Goal: Find specific page/section: Find specific page/section

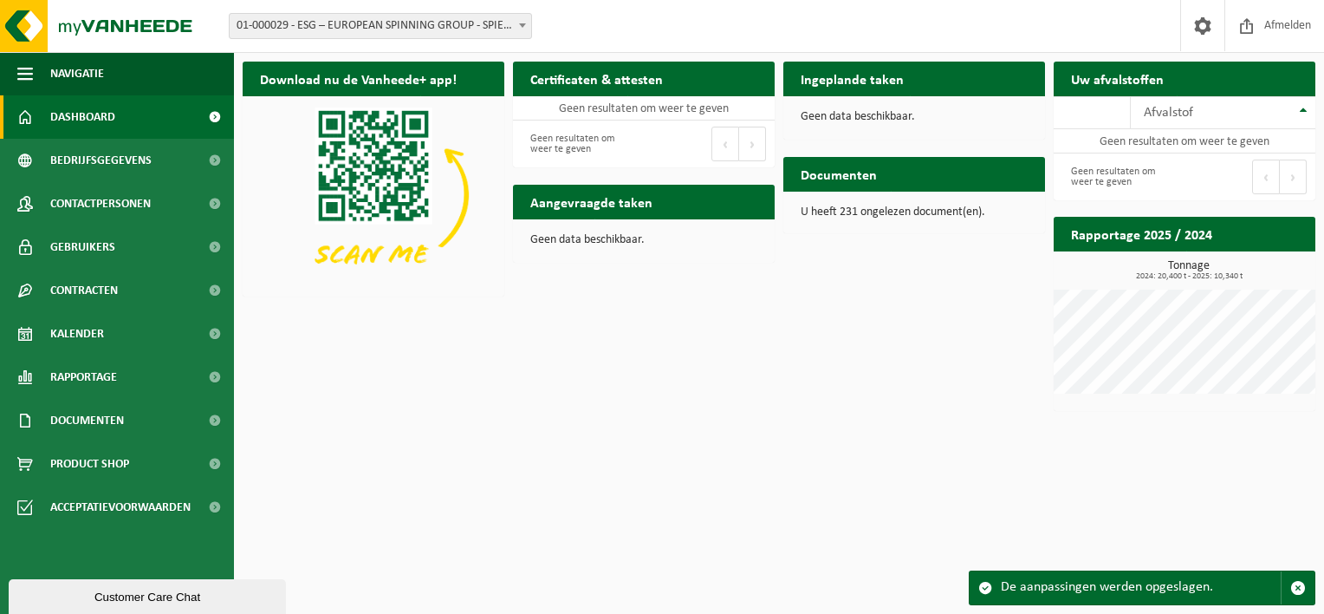
click at [515, 23] on span at bounding box center [522, 25] width 17 height 23
click at [132, 153] on span "Bedrijfsgegevens" at bounding box center [100, 160] width 101 height 43
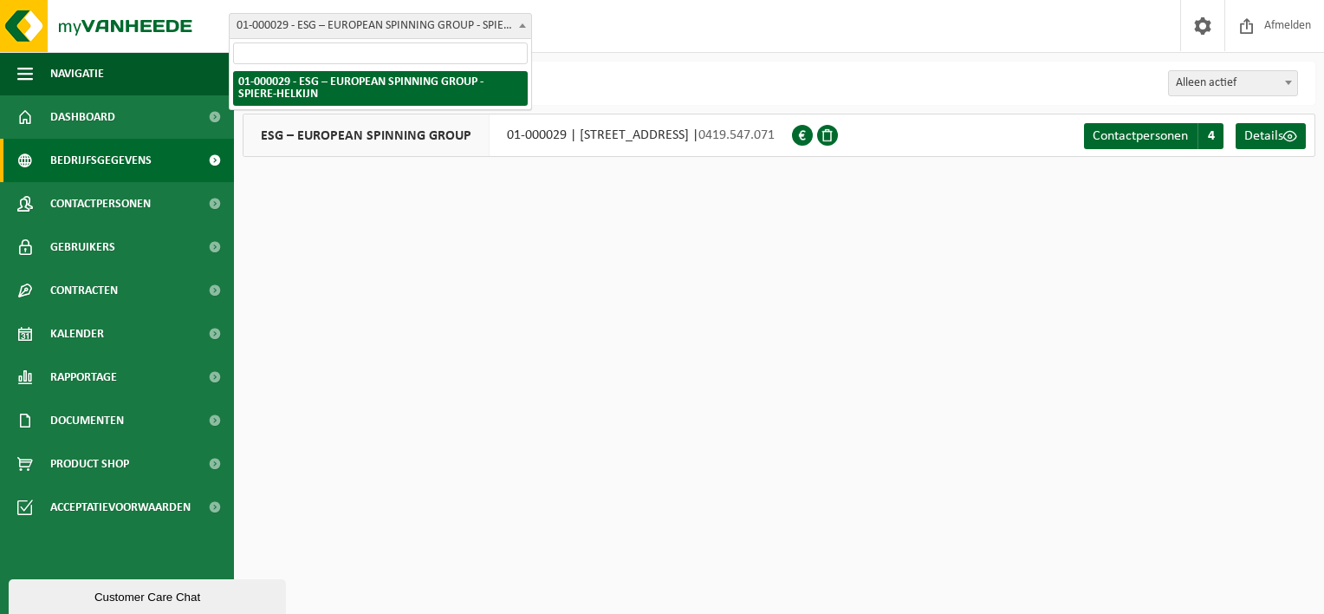
click at [510, 31] on span "01-000029 - ESG – EUROPEAN SPINNING GROUP - SPIERE-HELKIJN" at bounding box center [381, 26] width 302 height 24
click at [512, 29] on span "01-000029 - ESG – EUROPEAN SPINNING GROUP - SPIERE-HELKIJN" at bounding box center [381, 26] width 302 height 24
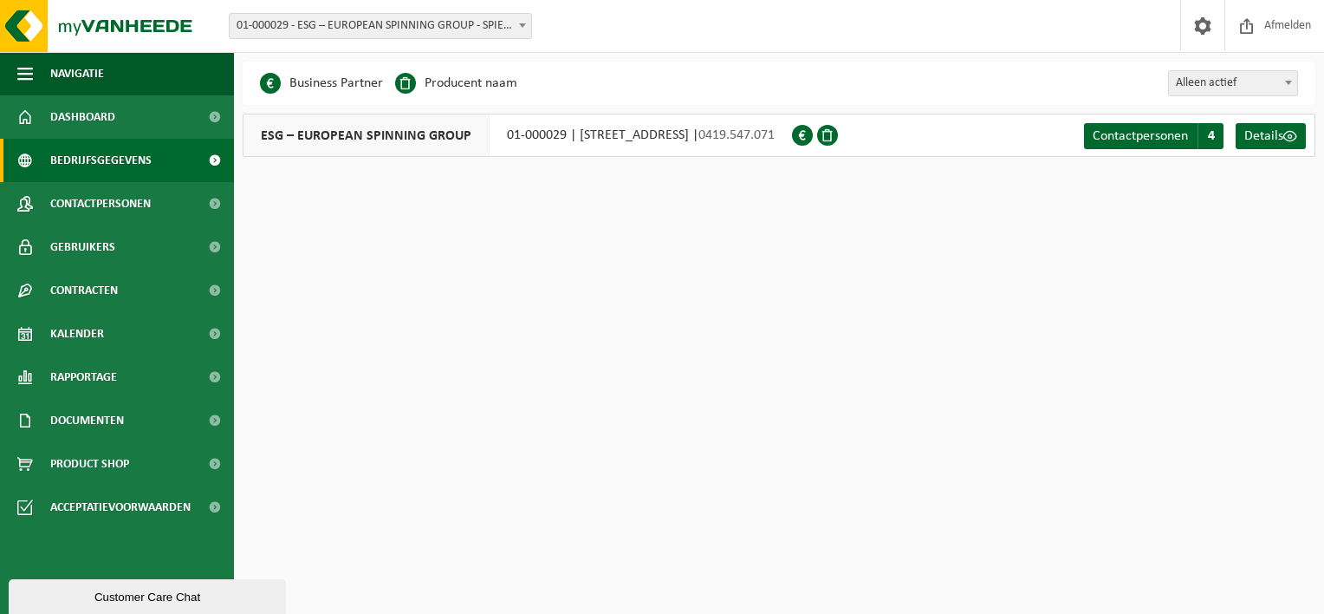
click at [434, 245] on html "Vestiging: 01-000029 - ESG – EUROPEAN SPINNING GROUP - SPIERE-HELKIJN 01-000029…" at bounding box center [662, 307] width 1324 height 614
click at [91, 213] on span "Contactpersonen" at bounding box center [100, 203] width 101 height 43
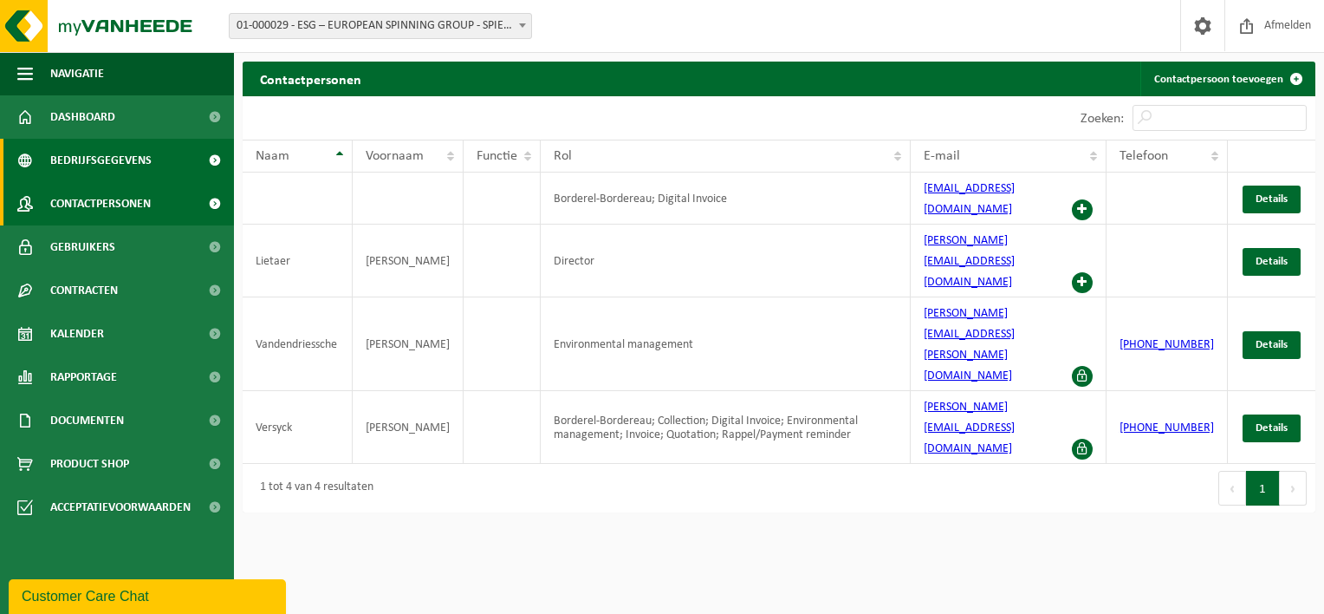
click at [104, 156] on span "Bedrijfsgegevens" at bounding box center [100, 160] width 101 height 43
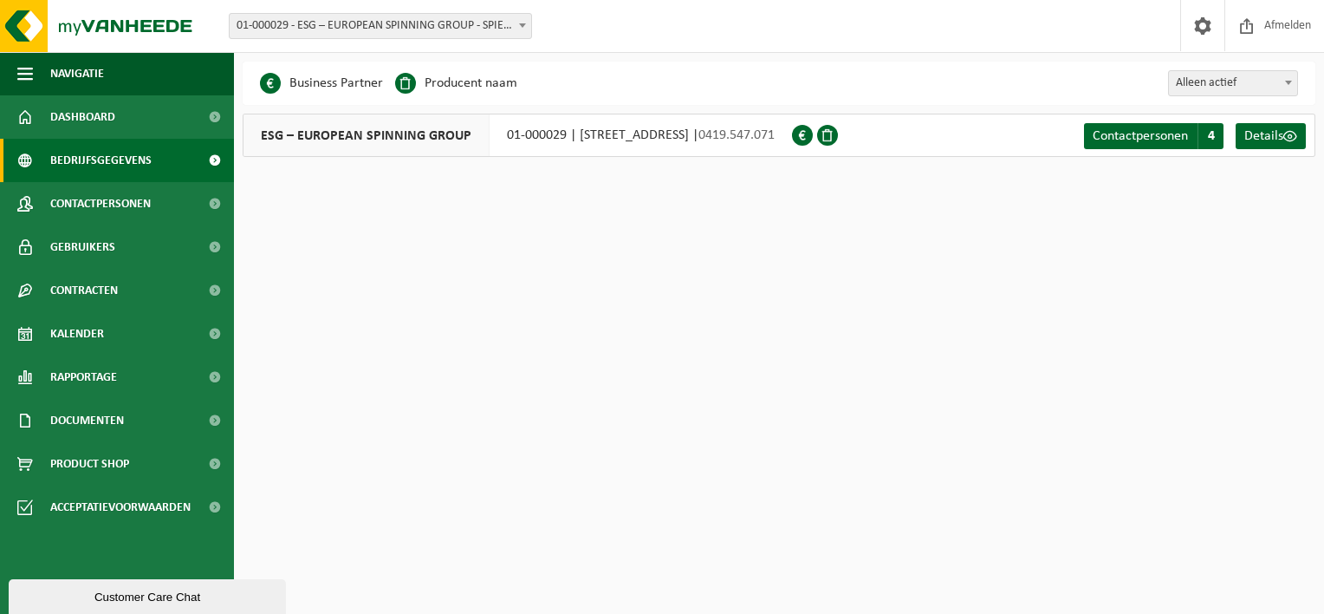
click at [497, 24] on span "01-000029 - ESG – EUROPEAN SPINNING GROUP - SPIERE-HELKIJN" at bounding box center [381, 26] width 302 height 24
click at [499, 23] on span "01-000029 - ESG – EUROPEAN SPINNING GROUP - SPIERE-HELKIJN" at bounding box center [381, 26] width 302 height 24
click at [1022, 315] on html "Vestiging: 01-000029 - ESG – EUROPEAN SPINNING GROUP - SPIERE-HELKIJN 01-000029…" at bounding box center [662, 307] width 1324 height 614
click at [140, 196] on span "Contactpersonen" at bounding box center [100, 203] width 101 height 43
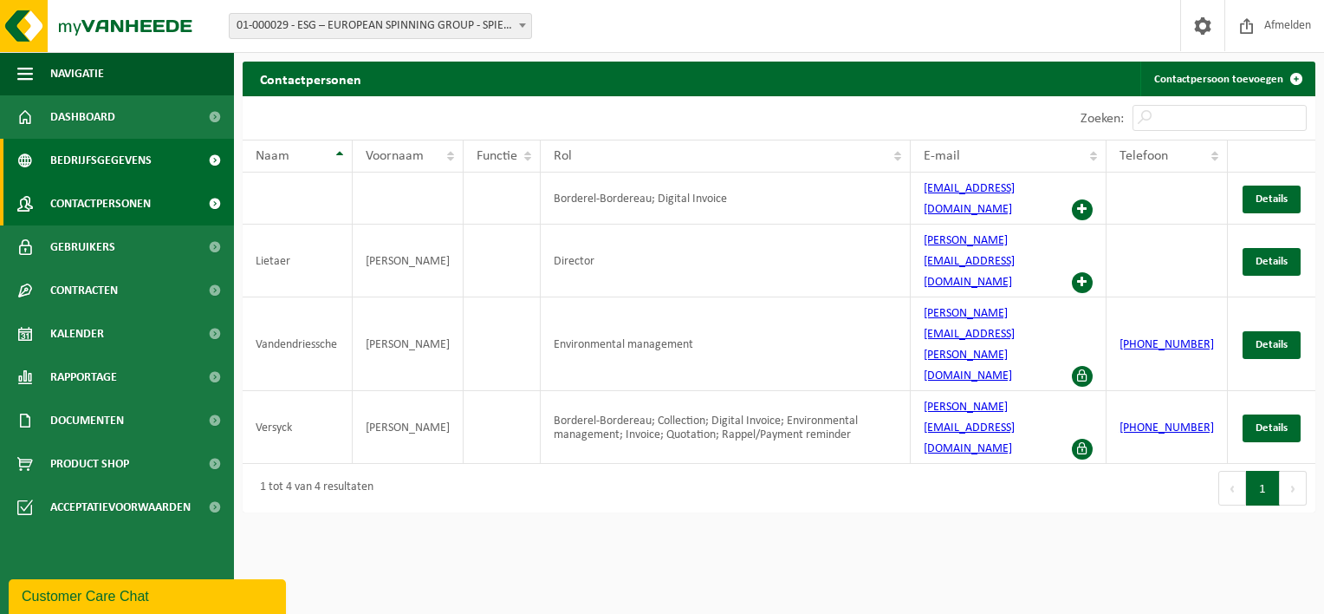
click at [118, 171] on span "Bedrijfsgegevens" at bounding box center [100, 160] width 101 height 43
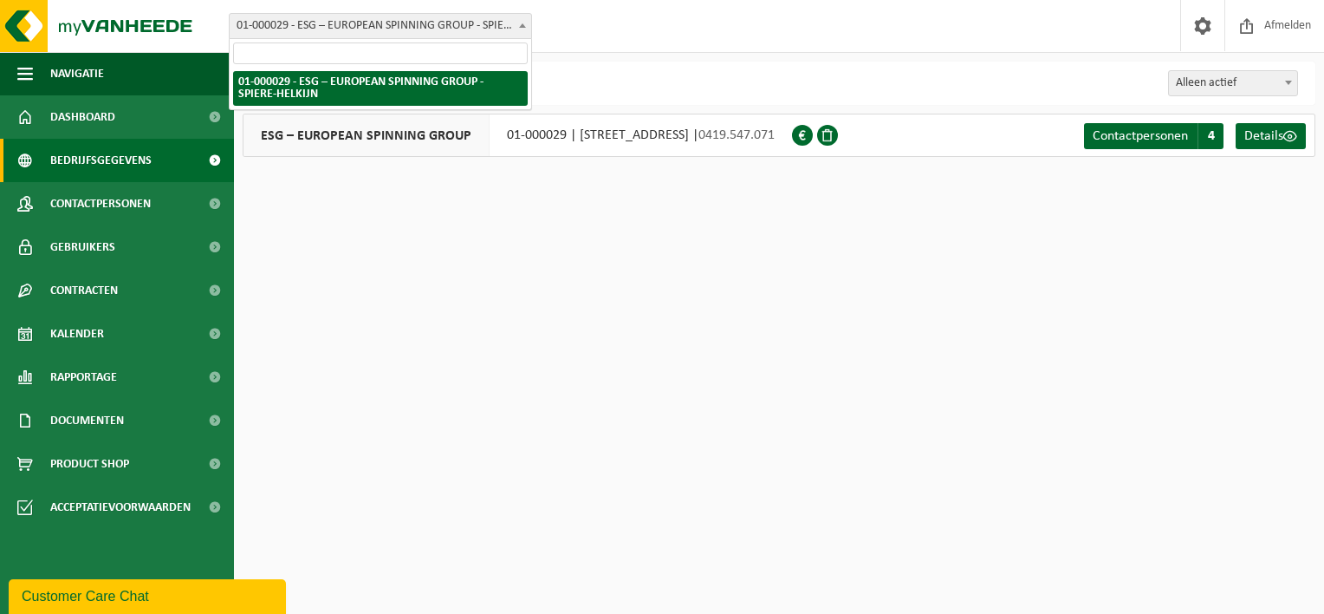
click at [506, 35] on span "01-000029 - ESG – EUROPEAN SPINNING GROUP - SPIERE-HELKIJN" at bounding box center [381, 26] width 302 height 24
click at [530, 153] on div "ESG – EUROPEAN SPINNING GROUP 01-000029 | IJZEREN BAREEL 42, 8587 SPIERE-HELKIJ…" at bounding box center [517, 135] width 549 height 43
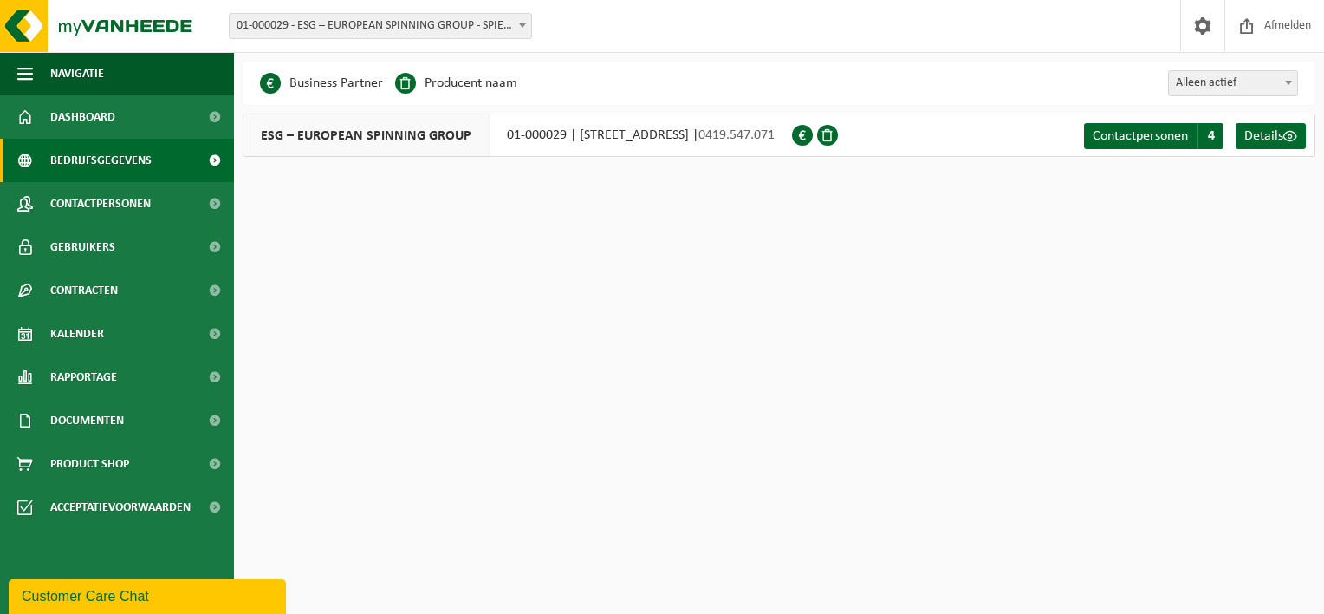
click at [453, 15] on span "01-000029 - ESG – EUROPEAN SPINNING GROUP - SPIERE-HELKIJN" at bounding box center [381, 26] width 302 height 24
click at [414, 270] on html "Vestiging: 01-000029 - ESG – EUROPEAN SPINNING GROUP - SPIERE-HELKIJN 01-000029…" at bounding box center [662, 307] width 1324 height 614
click at [115, 147] on span "Bedrijfsgegevens" at bounding box center [100, 160] width 101 height 43
click at [439, 29] on span "01-000029 - ESG – EUROPEAN SPINNING GROUP - SPIERE-HELKIJN" at bounding box center [381, 26] width 302 height 24
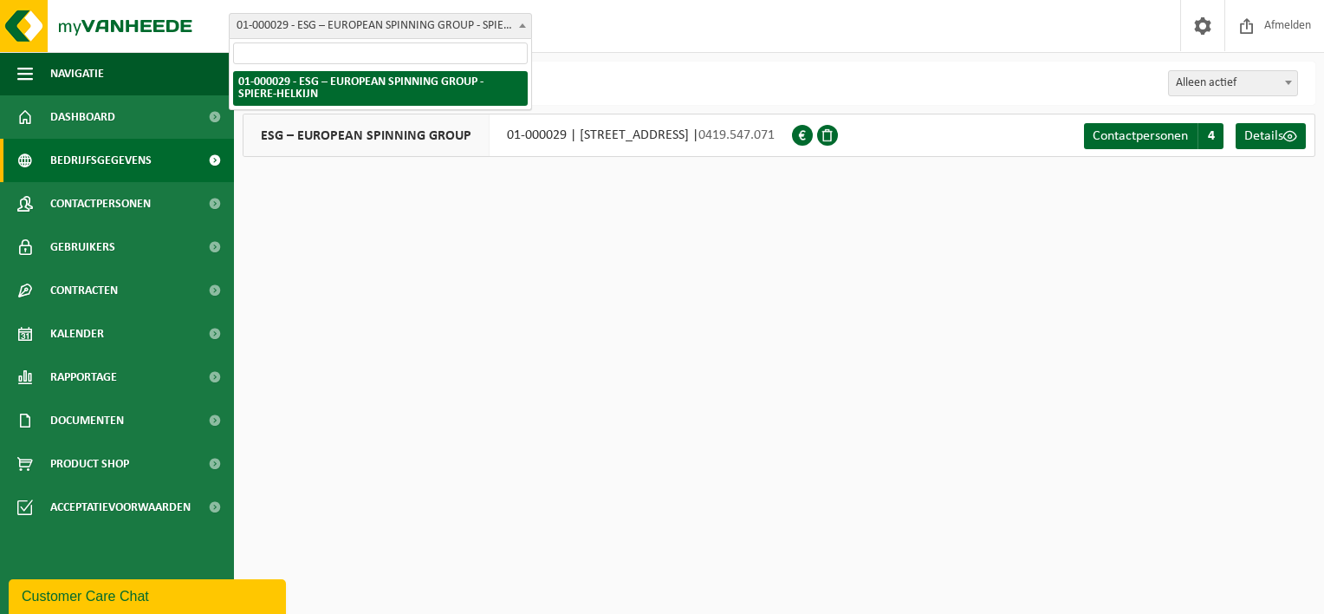
click at [735, 395] on html "Vestiging: 01-000029 - ESG – EUROPEAN SPINNING GROUP - SPIERE-HELKIJN 01-000029…" at bounding box center [662, 307] width 1324 height 614
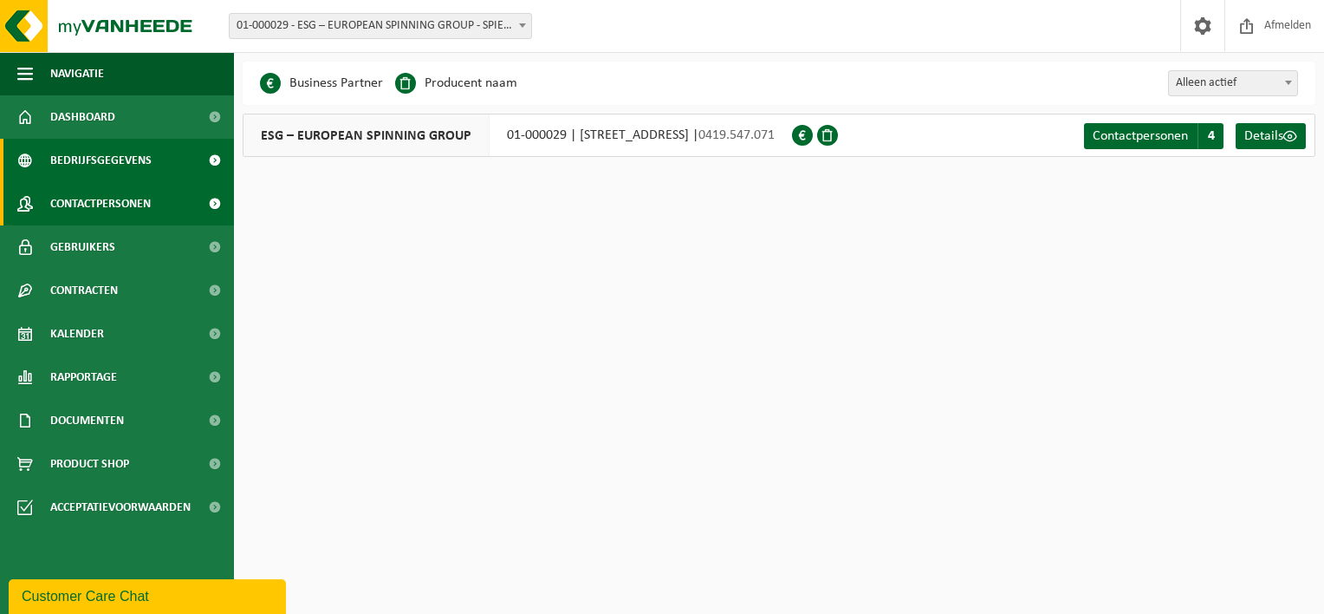
click at [128, 193] on span "Contactpersonen" at bounding box center [100, 203] width 101 height 43
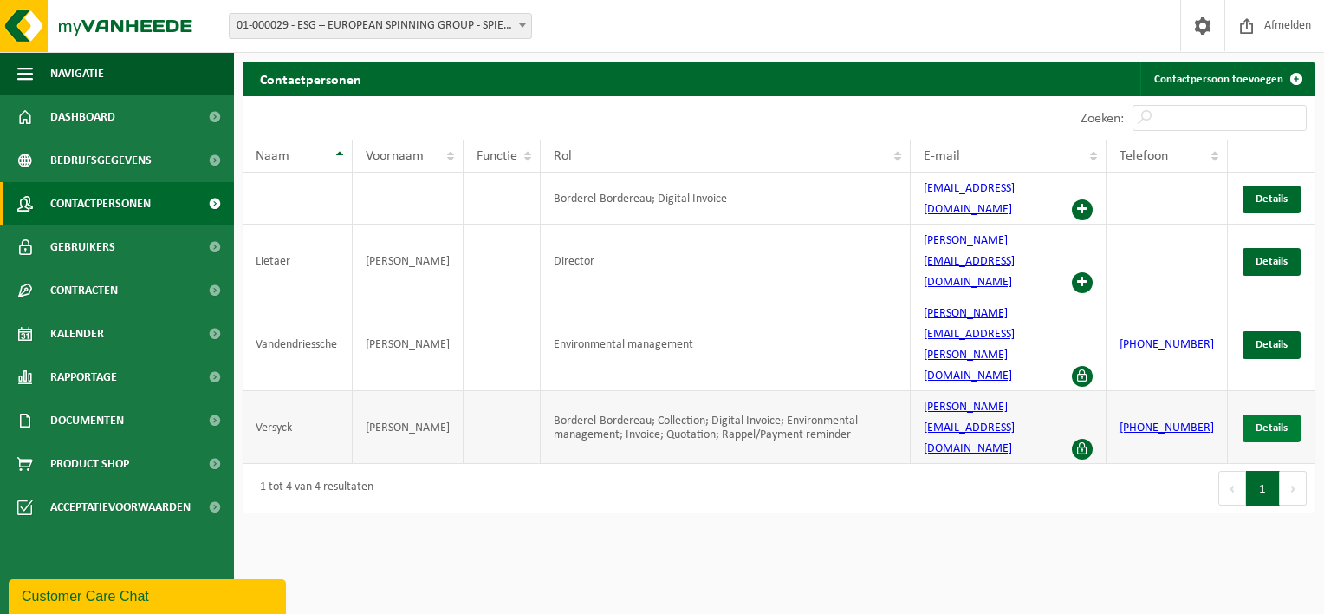
click at [1277, 422] on span "Details" at bounding box center [1272, 427] width 32 height 11
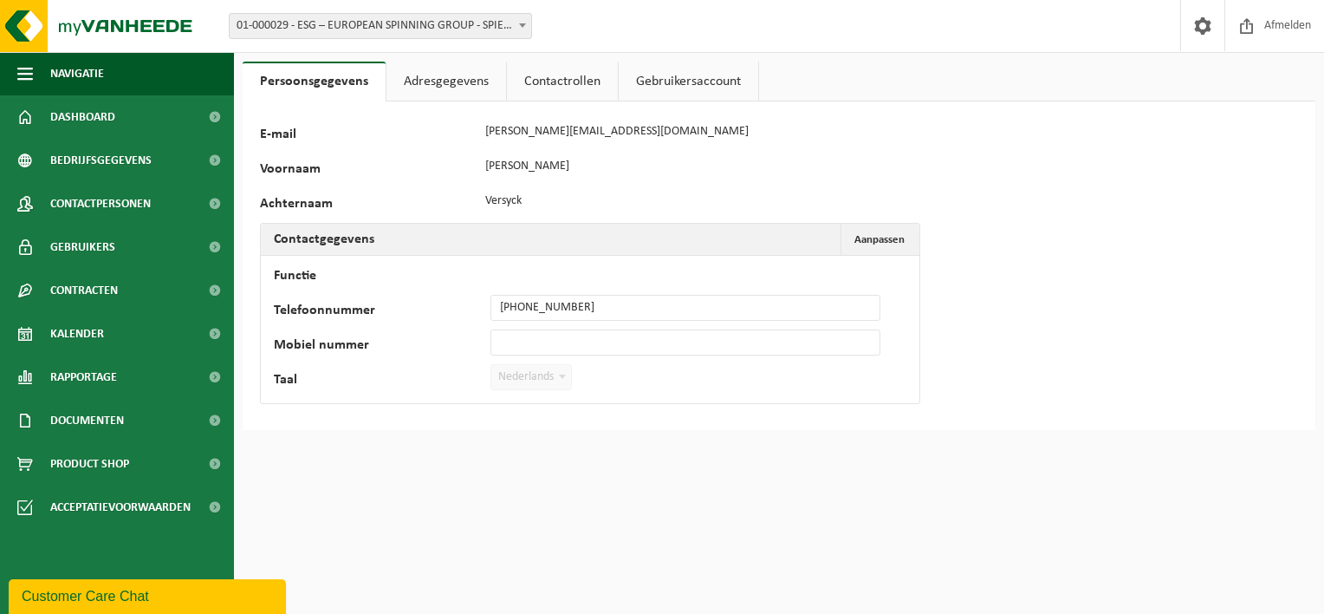
click at [432, 73] on link "Adresgegevens" at bounding box center [447, 82] width 120 height 40
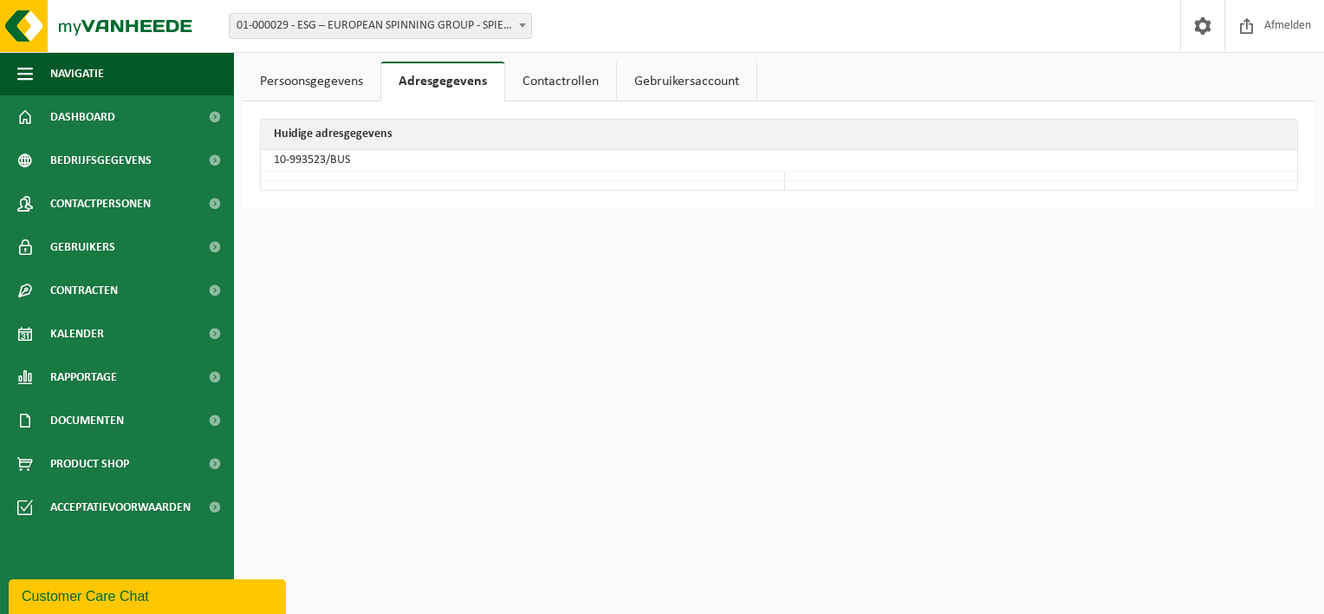
click at [551, 81] on link "Contactrollen" at bounding box center [560, 82] width 111 height 40
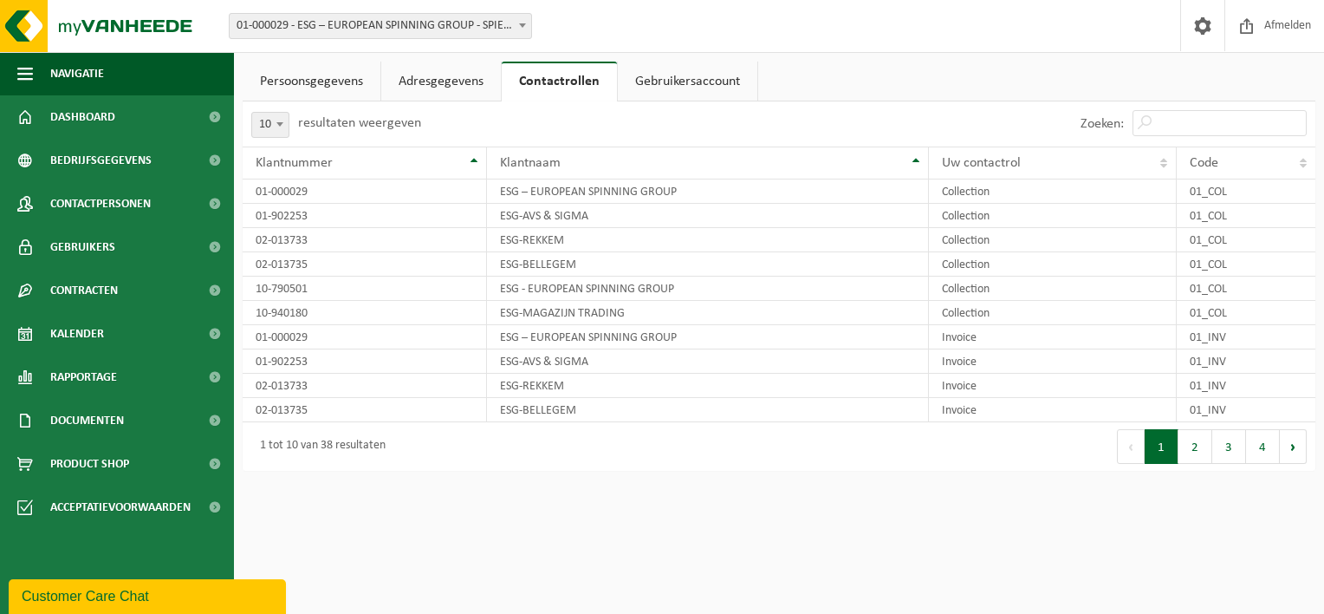
click at [666, 81] on link "Gebruikersaccount" at bounding box center [688, 82] width 140 height 40
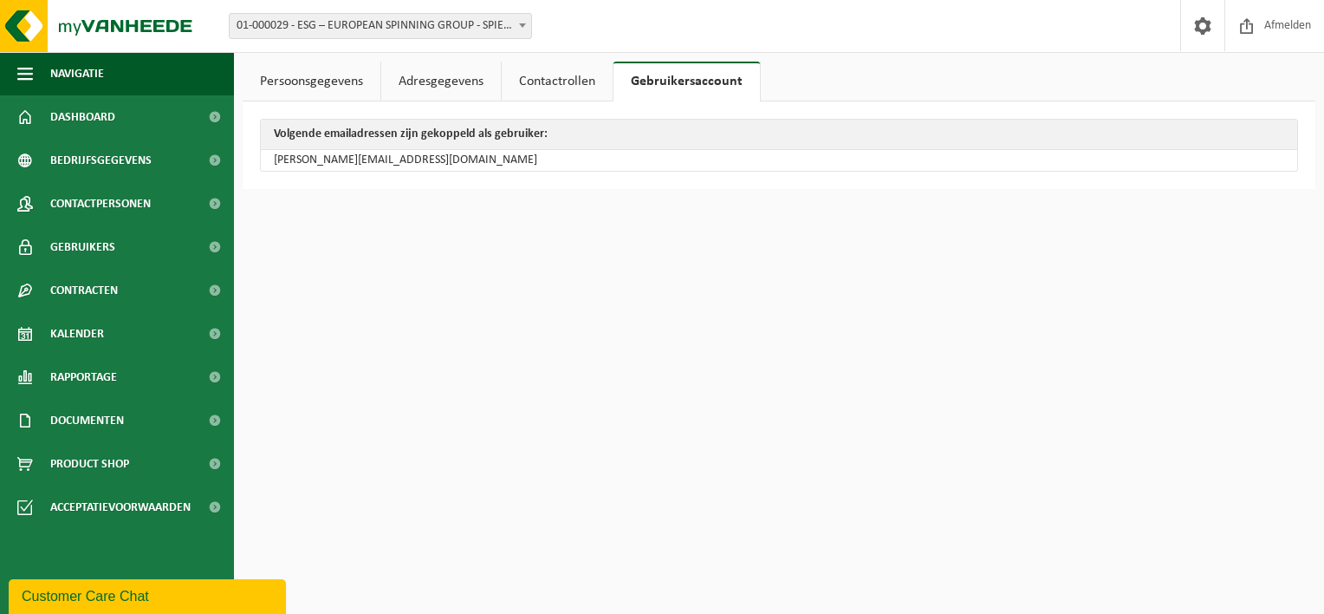
click at [519, 73] on link "Contactrollen" at bounding box center [557, 82] width 111 height 40
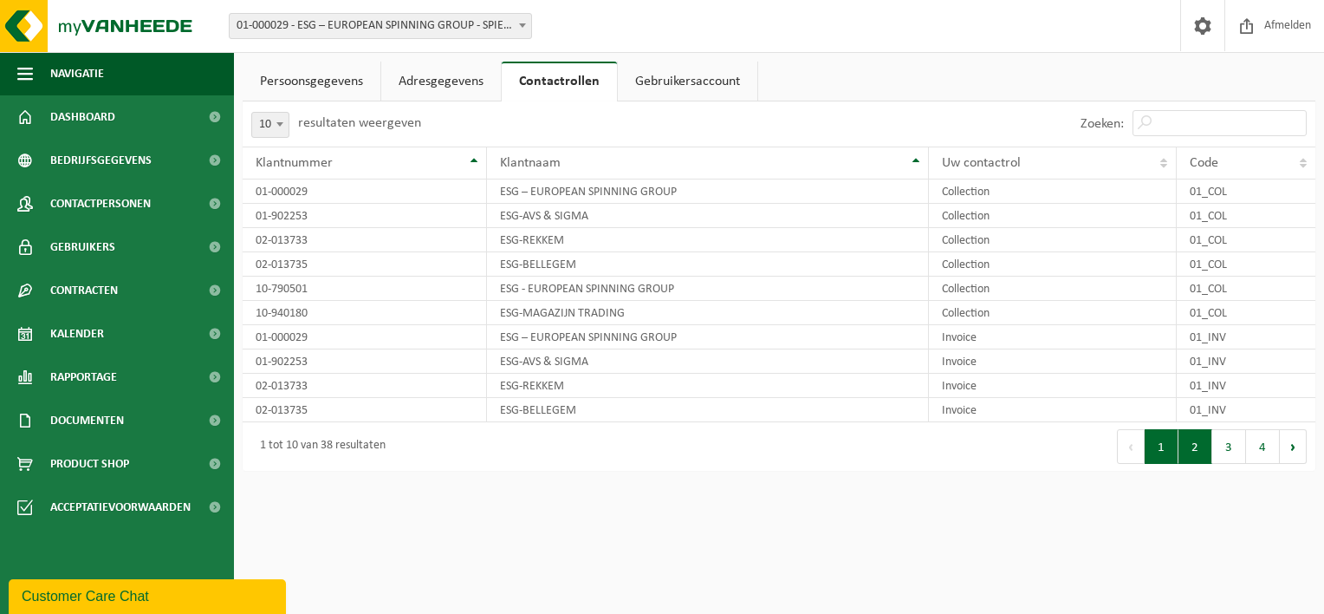
click at [1194, 447] on button "2" at bounding box center [1196, 446] width 34 height 35
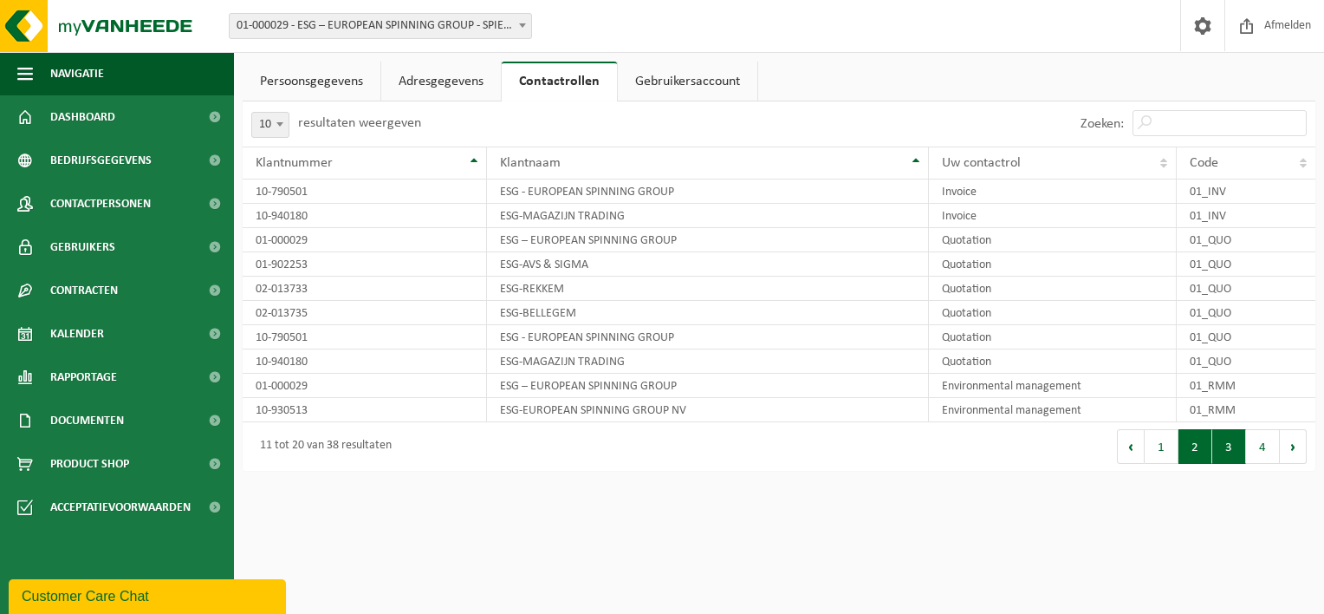
click at [1226, 444] on button "3" at bounding box center [1230, 446] width 34 height 35
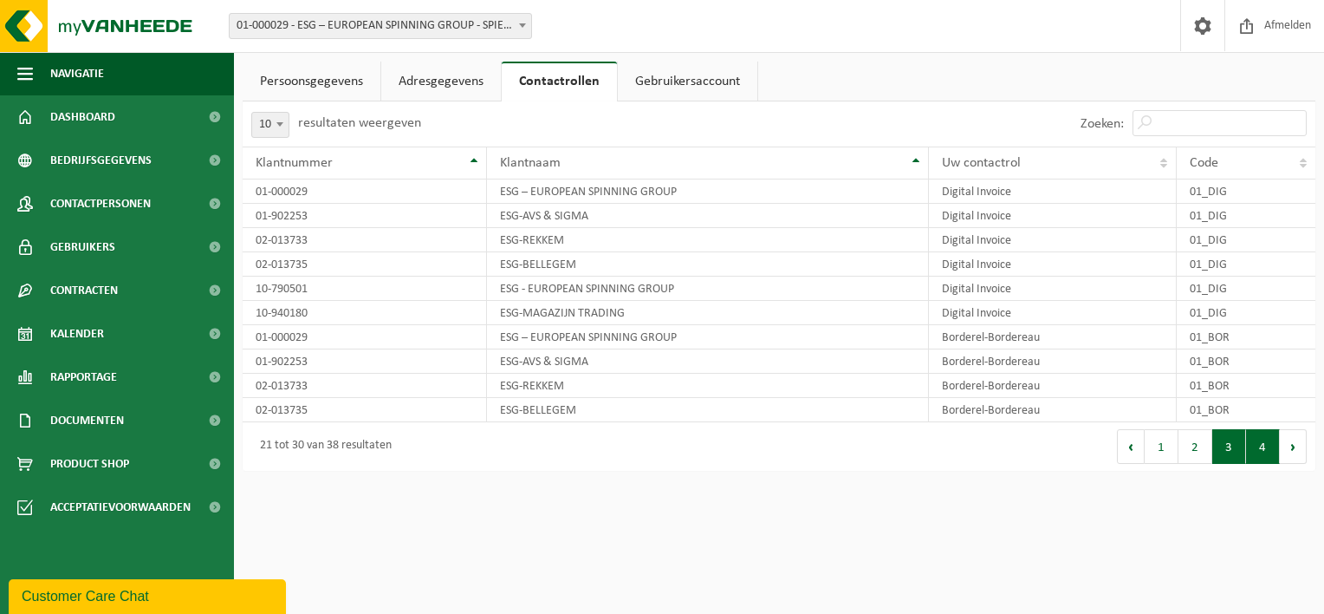
click at [1246, 440] on button "4" at bounding box center [1263, 446] width 34 height 35
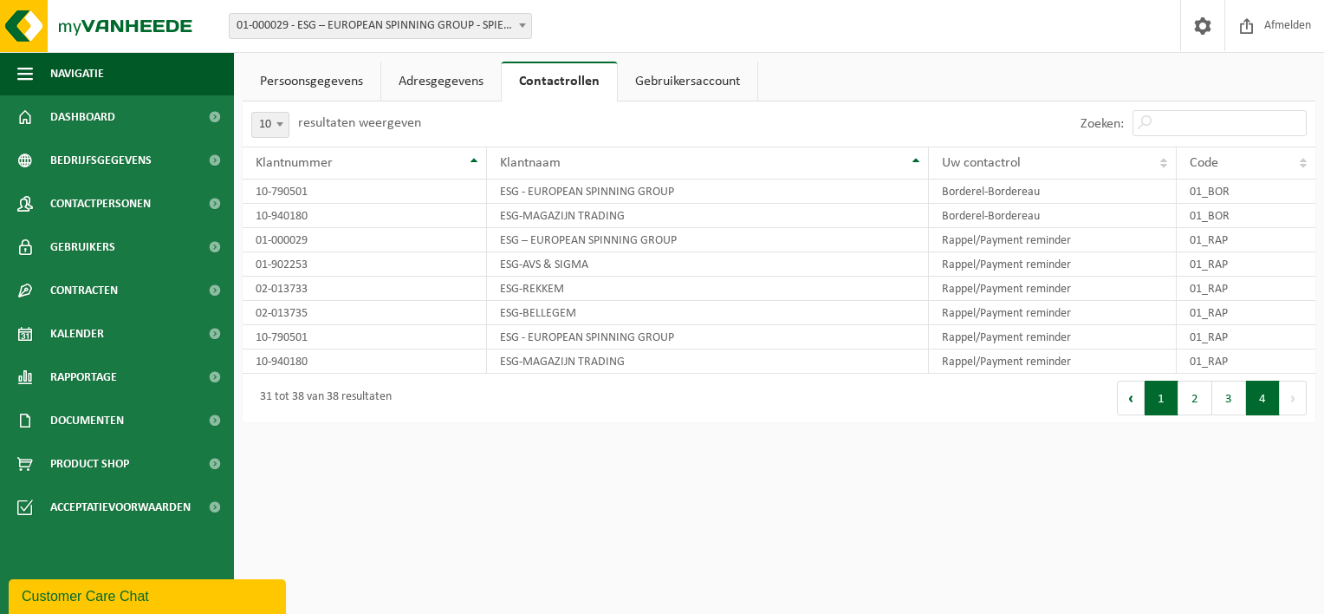
click at [1164, 398] on button "1" at bounding box center [1162, 397] width 34 height 35
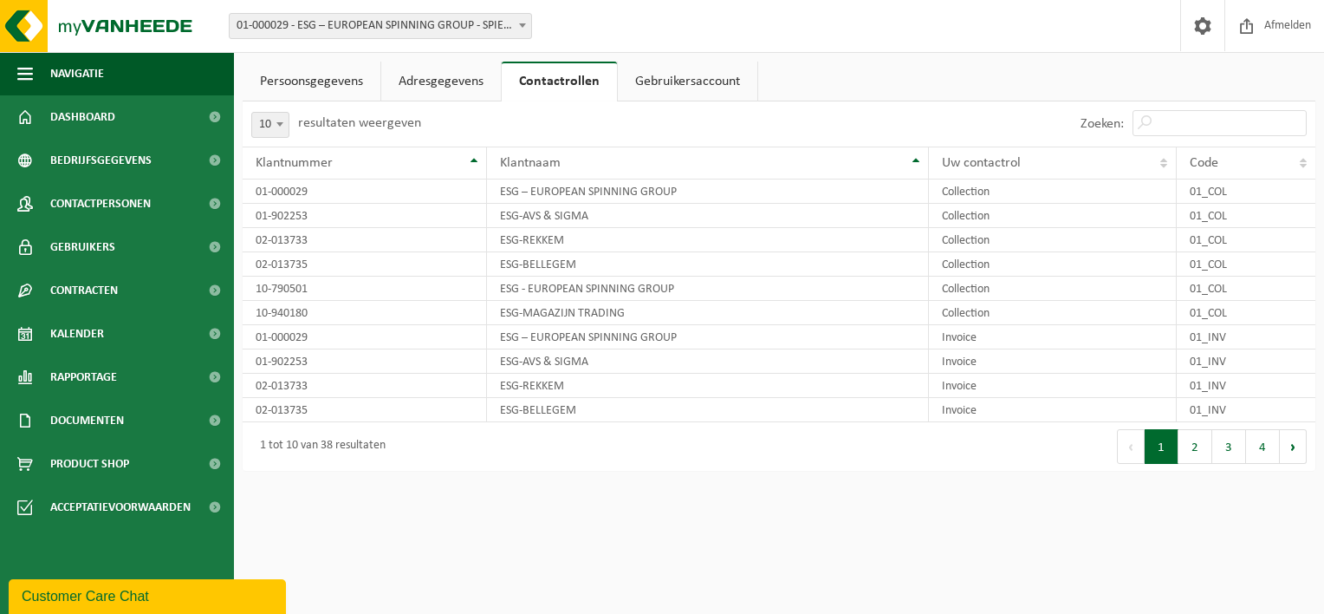
click at [314, 80] on link "Persoonsgegevens" at bounding box center [312, 82] width 138 height 40
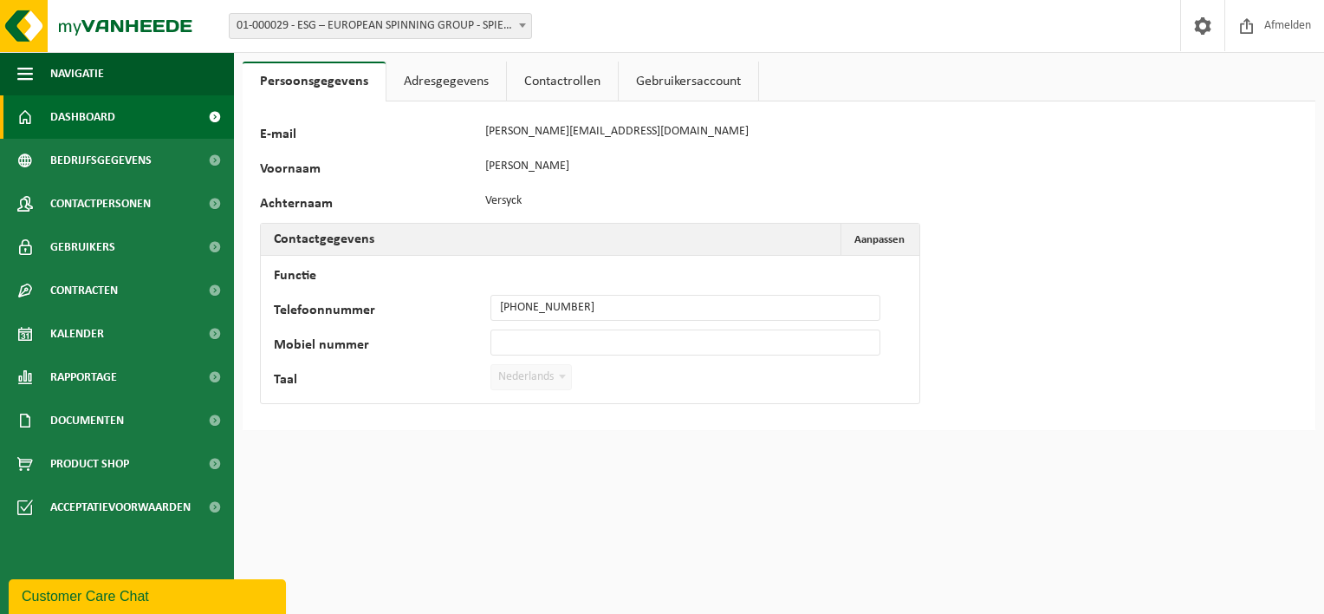
click at [128, 121] on link "Dashboard" at bounding box center [117, 116] width 234 height 43
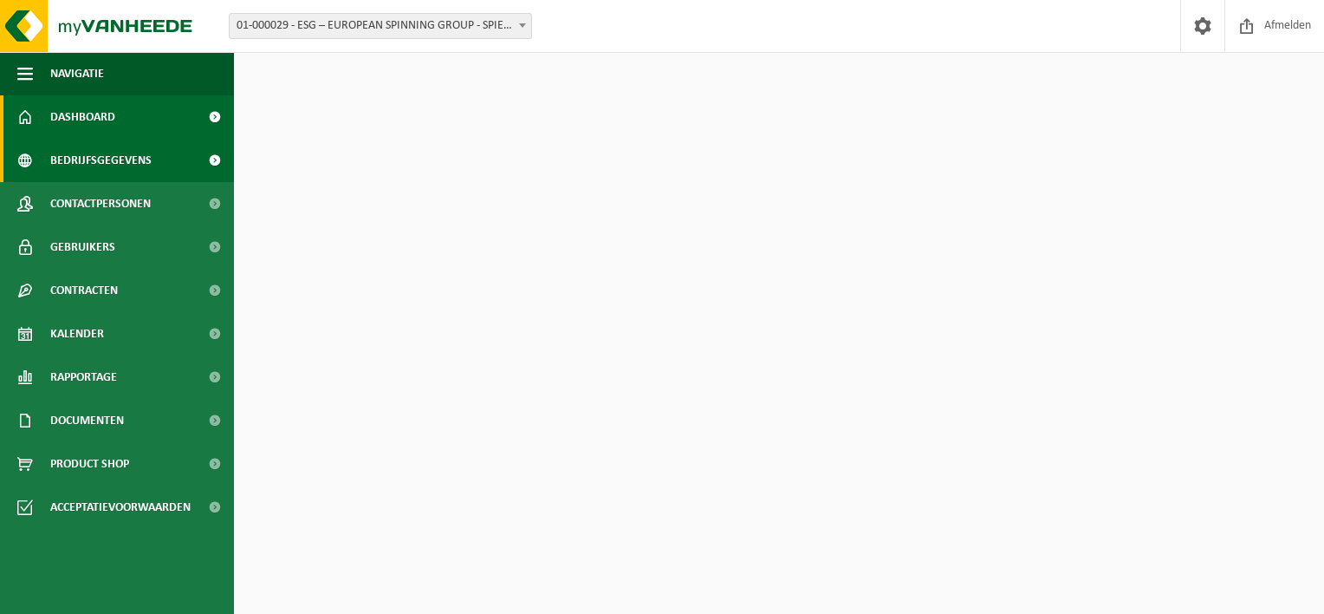
click at [128, 156] on span "Bedrijfsgegevens" at bounding box center [100, 160] width 101 height 43
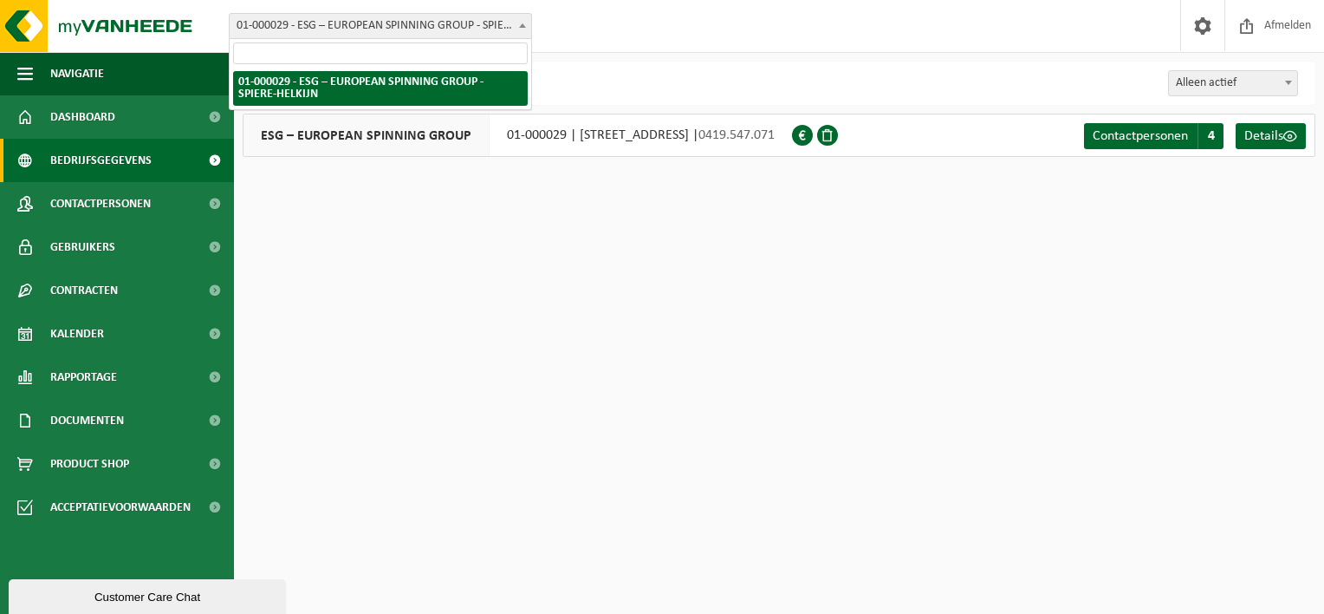
click at [439, 19] on span "01-000029 - ESG – EUROPEAN SPINNING GROUP - SPIERE-HELKIJN" at bounding box center [381, 26] width 302 height 24
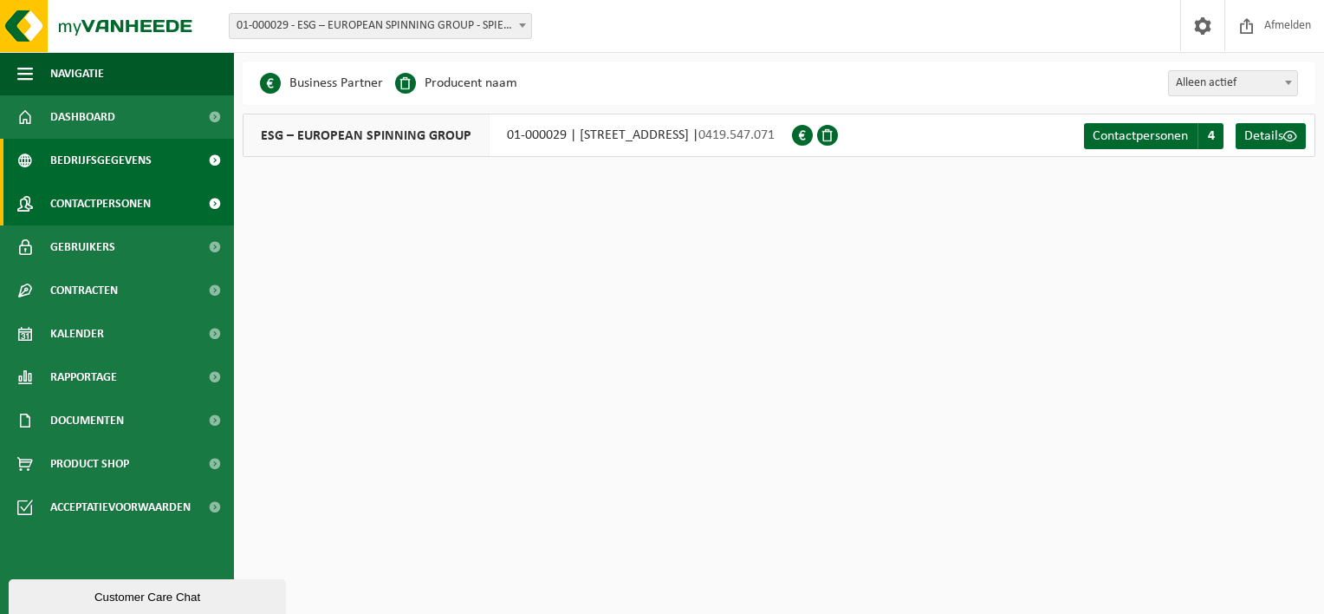
click at [129, 194] on span "Contactpersonen" at bounding box center [100, 203] width 101 height 43
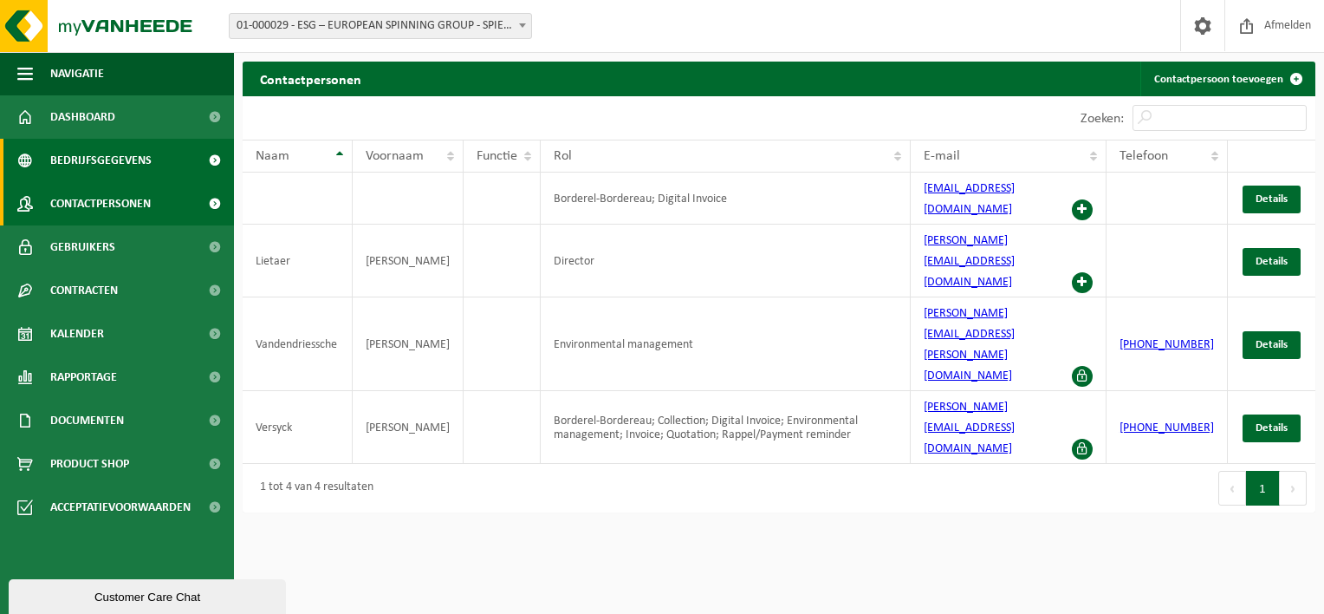
click at [139, 171] on span "Bedrijfsgegevens" at bounding box center [100, 160] width 101 height 43
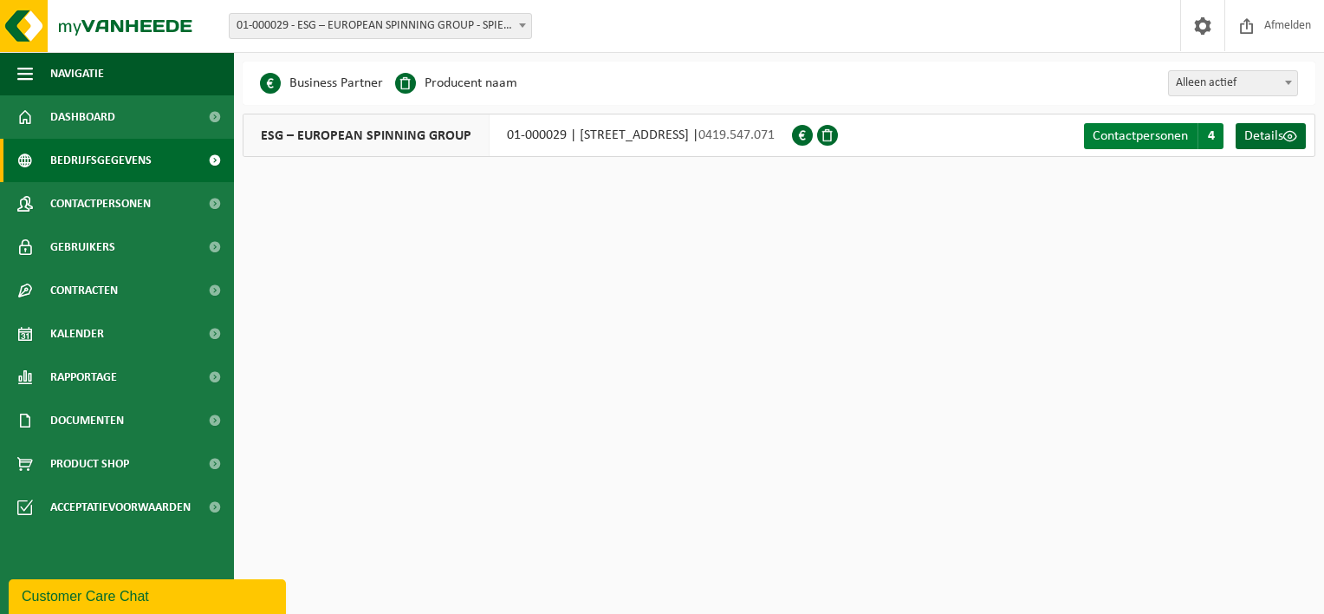
click at [1109, 139] on span "Contactpersonen" at bounding box center [1140, 136] width 95 height 14
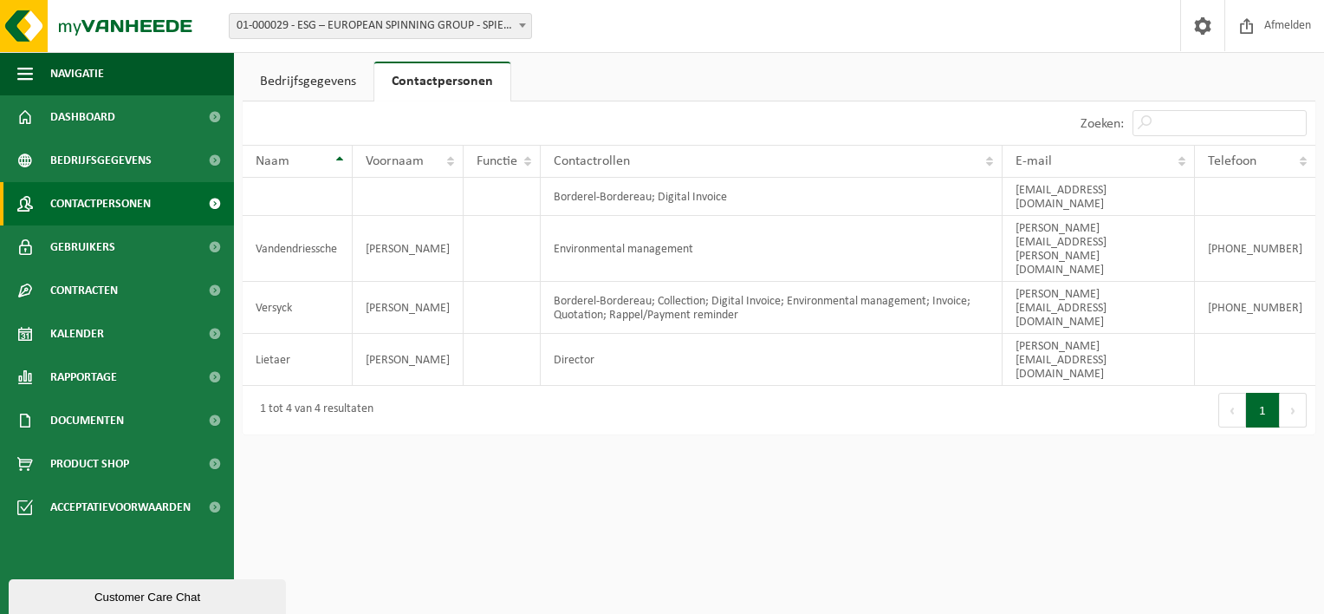
click at [82, 202] on span "Contactpersonen" at bounding box center [100, 203] width 101 height 43
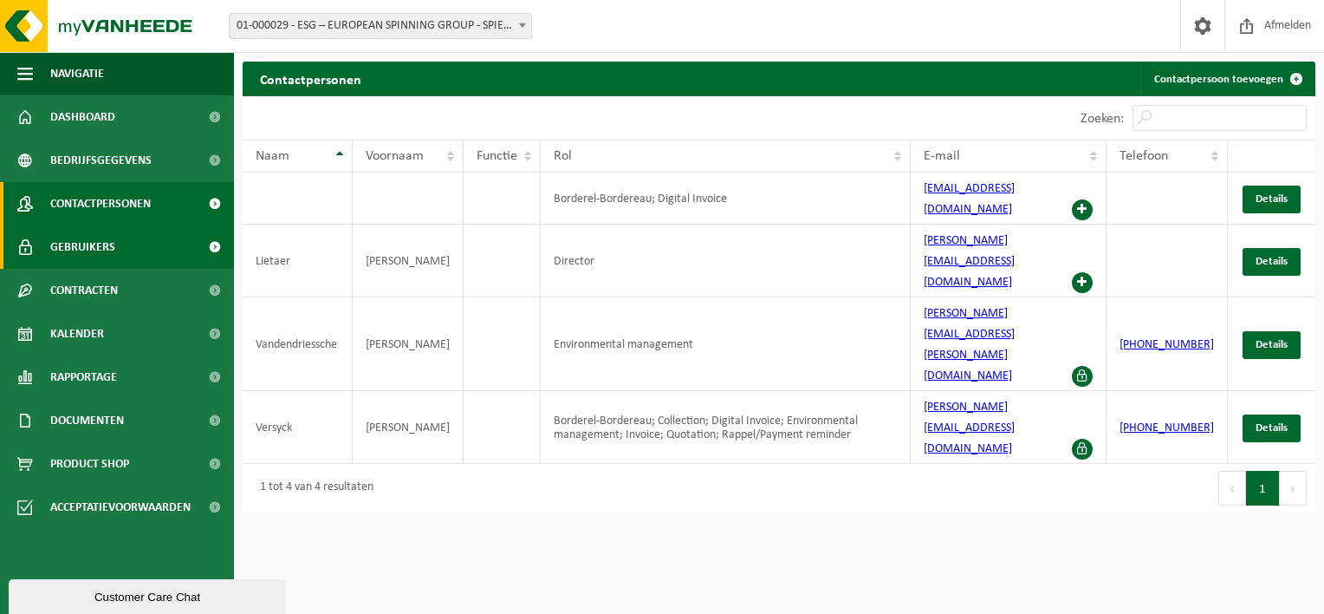
click at [81, 252] on span "Gebruikers" at bounding box center [82, 246] width 65 height 43
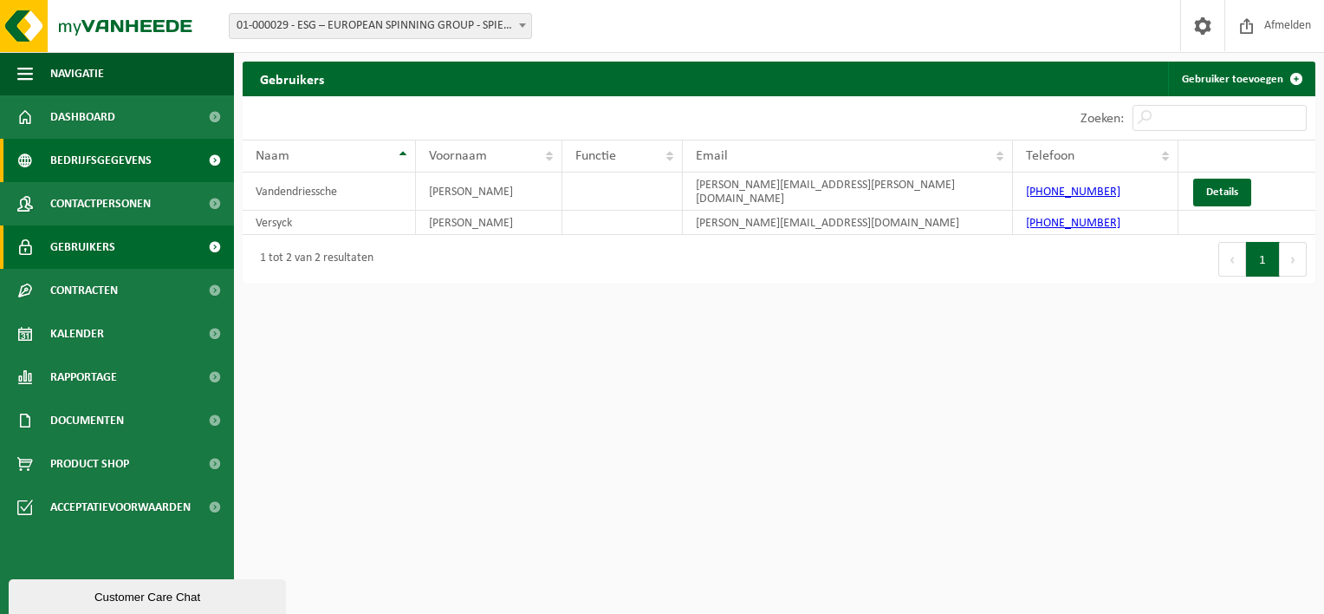
click at [135, 165] on span "Bedrijfsgegevens" at bounding box center [100, 160] width 101 height 43
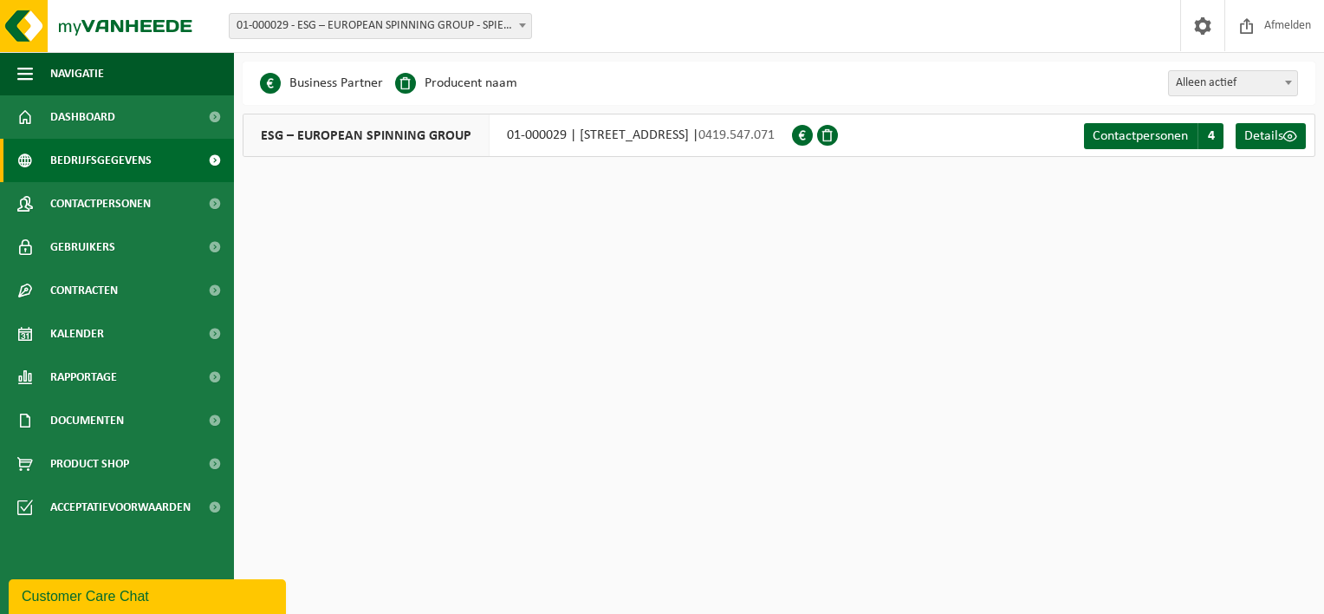
click at [1245, 94] on span "Alleen actief" at bounding box center [1233, 83] width 128 height 24
click at [1232, 84] on span "Alleen actief" at bounding box center [1233, 83] width 128 height 24
select select "true"
click at [114, 112] on span "Dashboard" at bounding box center [82, 116] width 65 height 43
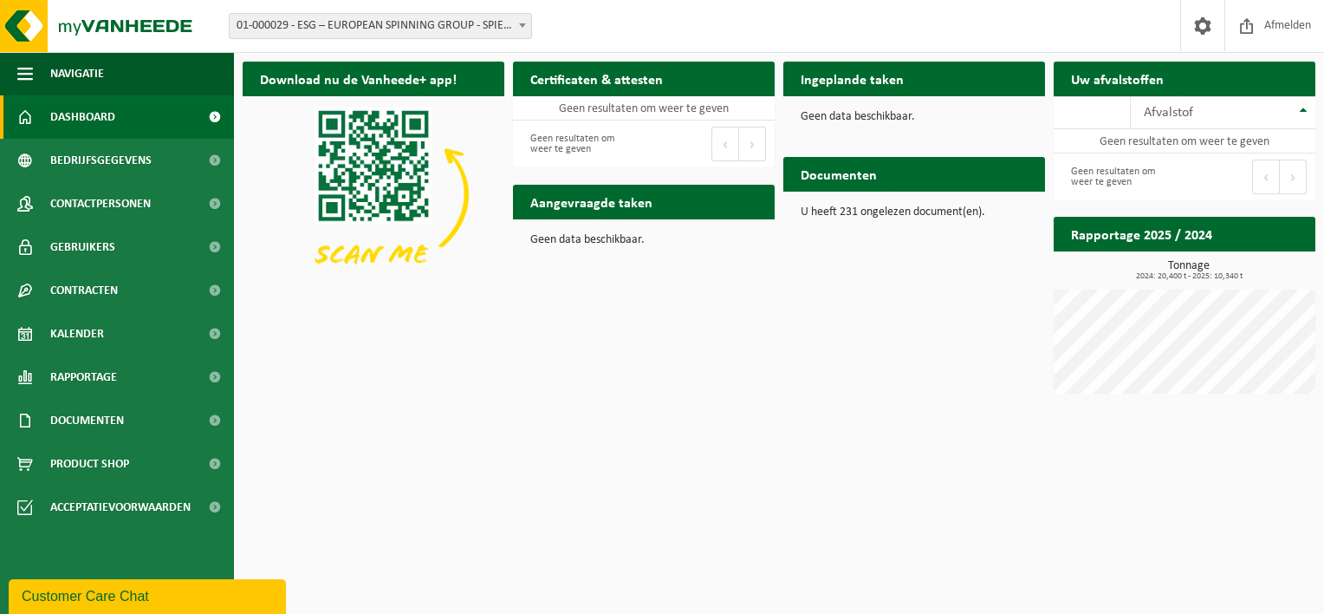
click at [922, 371] on div "Download nu de Vanheede+ app! Verberg Certificaten & attesten Bekijk uw certifi…" at bounding box center [779, 236] width 1082 height 367
drag, startPoint x: 840, startPoint y: 211, endPoint x: 966, endPoint y: 222, distance: 126.2
click at [966, 222] on div "U heeft 231 ongelezen document(en)." at bounding box center [915, 213] width 262 height 42
click at [966, 223] on div "U heeft 231 ongelezen document(en)." at bounding box center [915, 213] width 262 height 42
drag, startPoint x: 758, startPoint y: 142, endPoint x: 478, endPoint y: 7, distance: 310.1
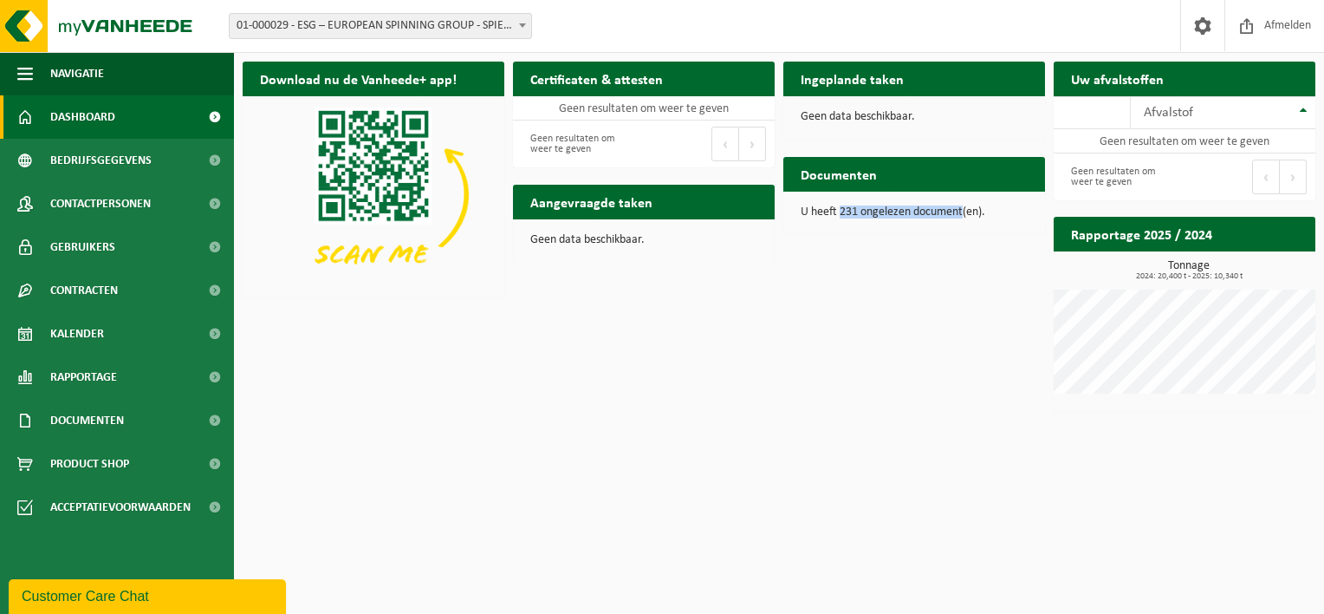
click at [757, 142] on button "Volgende" at bounding box center [752, 144] width 27 height 35
click at [461, 36] on span "01-000029 - ESG – EUROPEAN SPINNING GROUP - SPIERE-HELKIJN" at bounding box center [381, 26] width 302 height 24
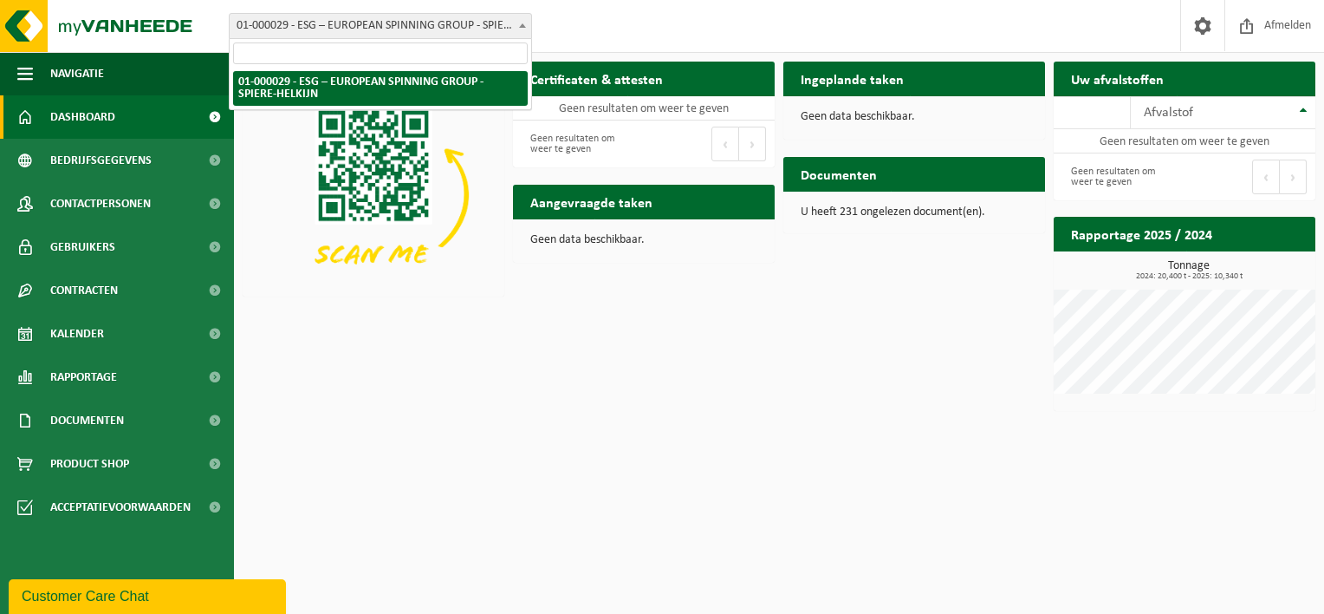
click at [465, 33] on span "01-000029 - ESG – EUROPEAN SPINNING GROUP - SPIERE-HELKIJN" at bounding box center [381, 26] width 302 height 24
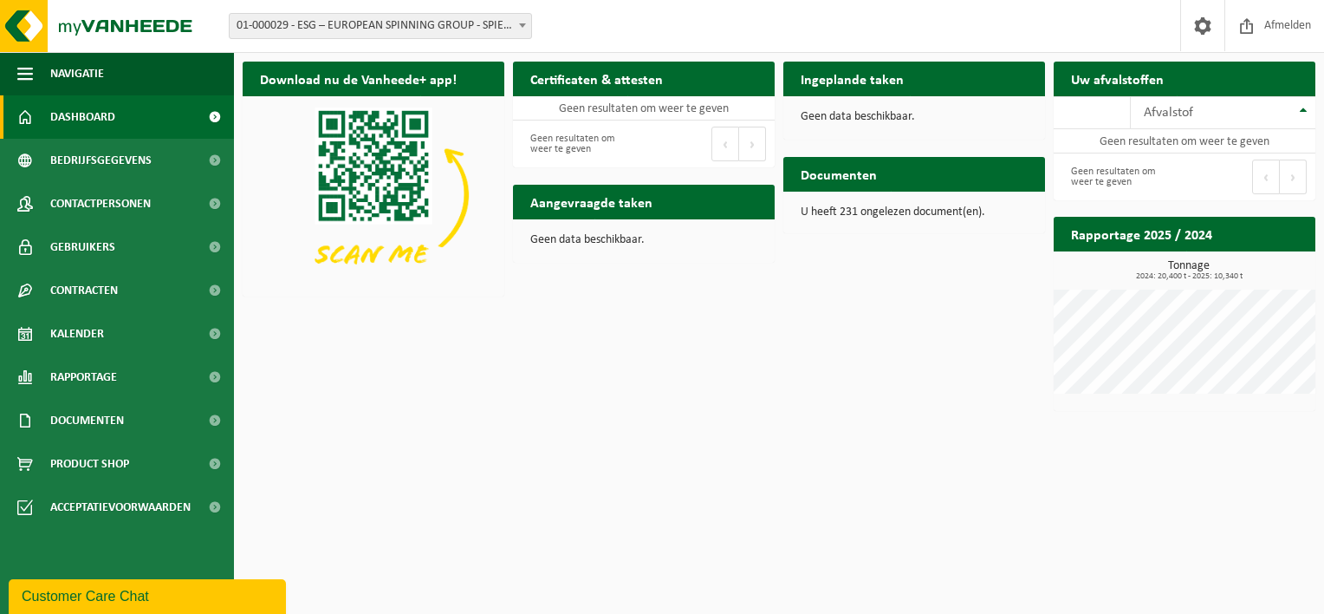
click at [777, 486] on html "Vestiging: 01-000029 - ESG – EUROPEAN SPINNING GROUP - SPIERE-HELKIJN 01-000029…" at bounding box center [662, 307] width 1324 height 614
click at [126, 26] on img at bounding box center [104, 26] width 208 height 52
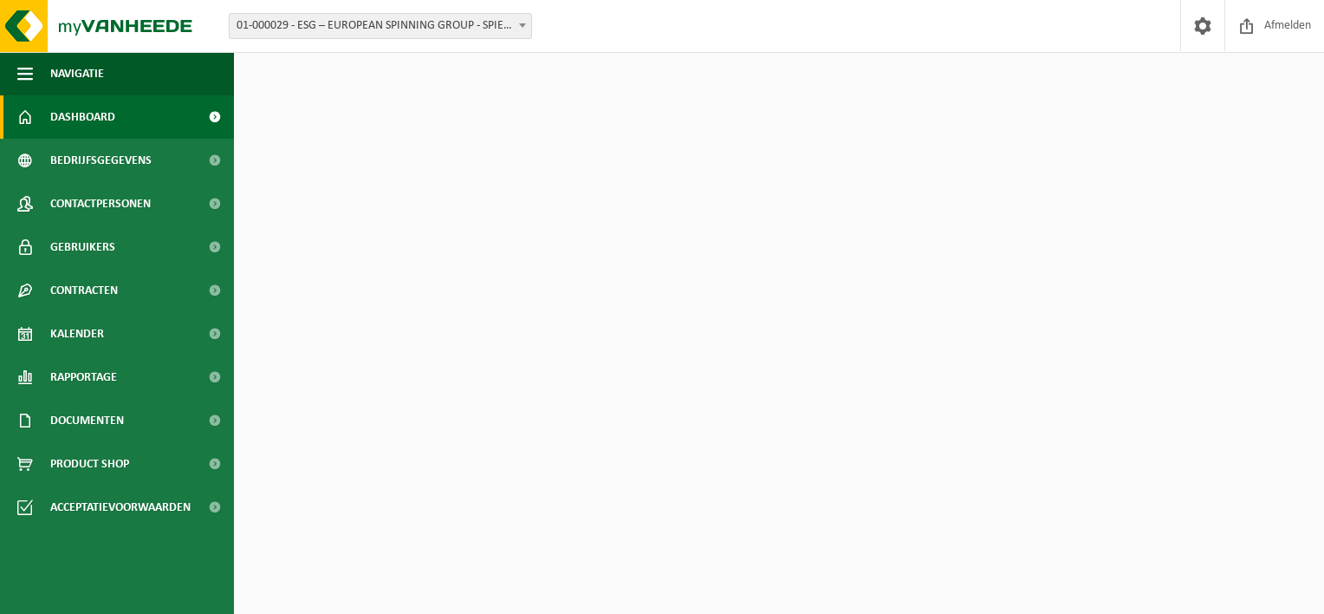
click at [398, 23] on span "01-000029 - ESG – EUROPEAN SPINNING GROUP - SPIERE-HELKIJN" at bounding box center [381, 26] width 302 height 24
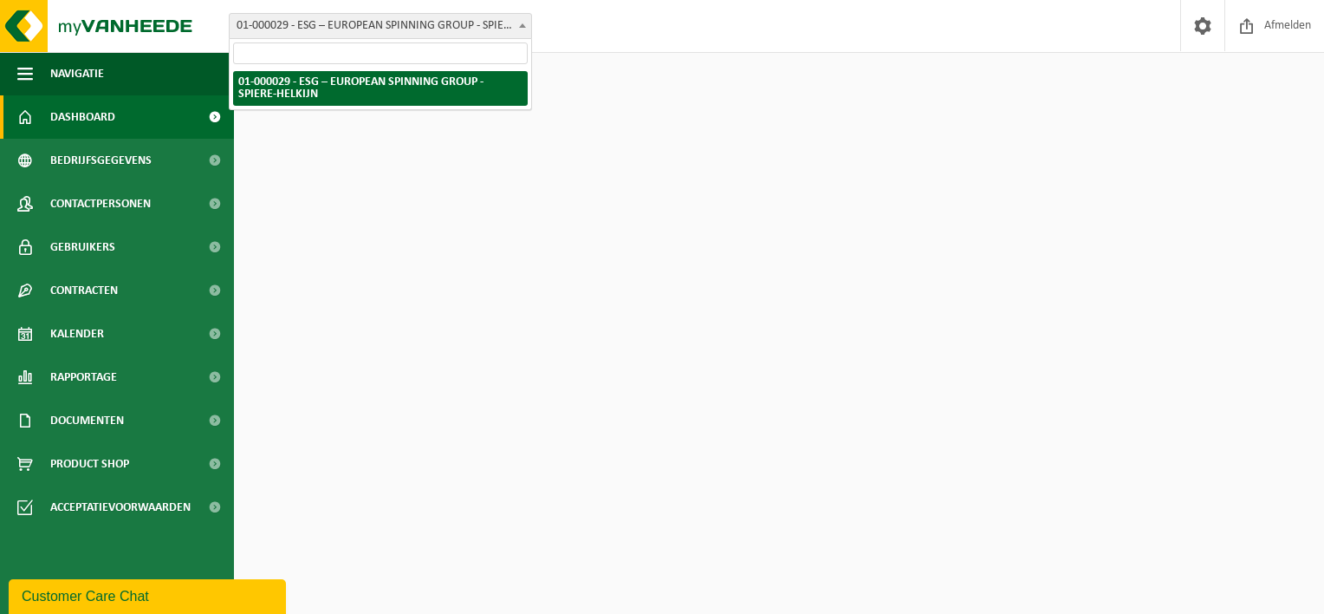
click at [398, 23] on span "01-000029 - ESG – EUROPEAN SPINNING GROUP - SPIERE-HELKIJN" at bounding box center [381, 26] width 302 height 24
